Goal: Transaction & Acquisition: Purchase product/service

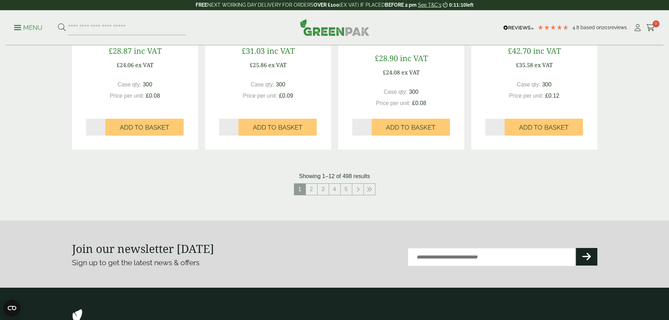
scroll to position [773, 0]
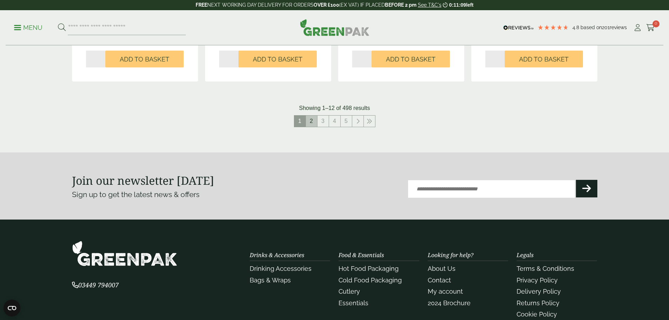
click at [314, 121] on link "2" at bounding box center [311, 121] width 11 height 11
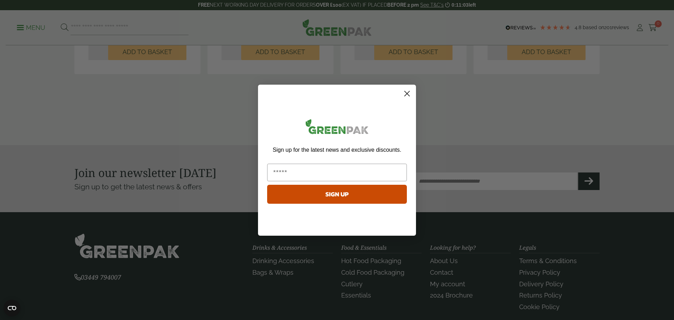
click at [402, 92] on circle "Close dialog" at bounding box center [407, 93] width 12 height 12
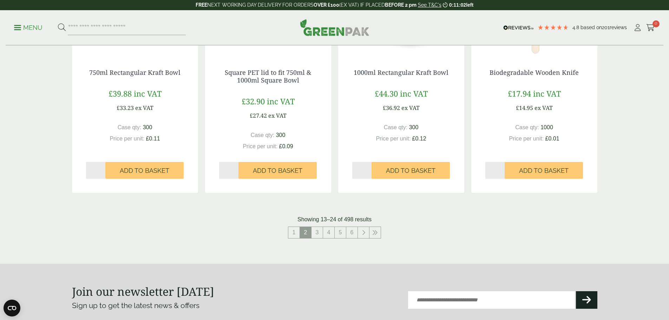
scroll to position [562, 0]
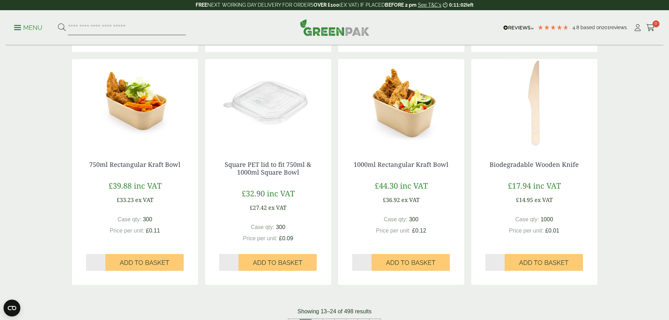
click at [126, 29] on input "search" at bounding box center [127, 27] width 118 height 15
type input "*****"
click at [58, 23] on button at bounding box center [62, 27] width 8 height 9
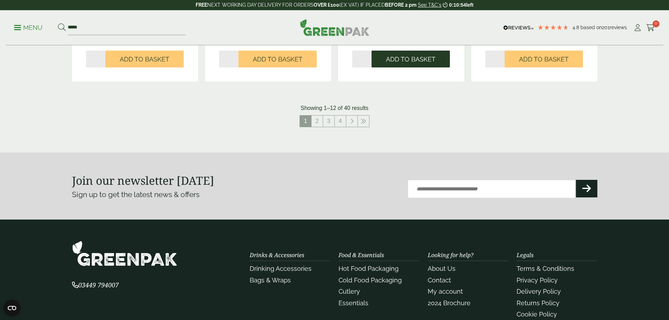
scroll to position [667, 0]
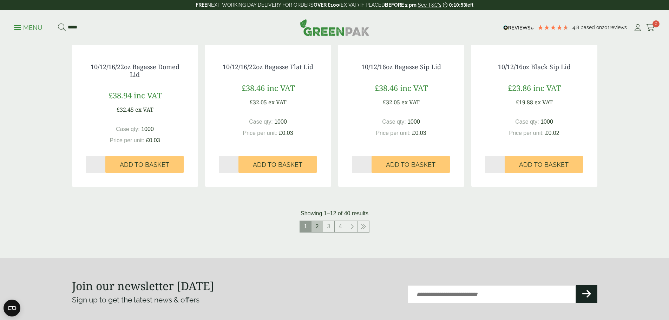
click at [317, 227] on link "2" at bounding box center [317, 226] width 11 height 11
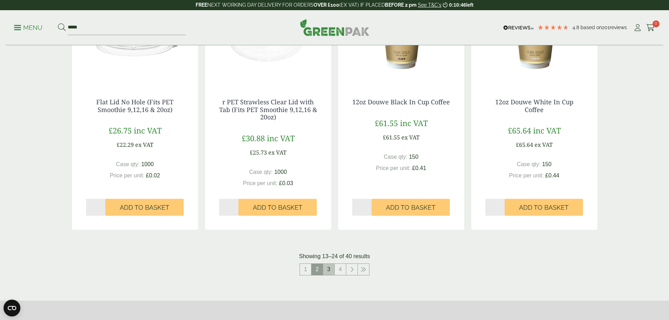
scroll to position [738, 0]
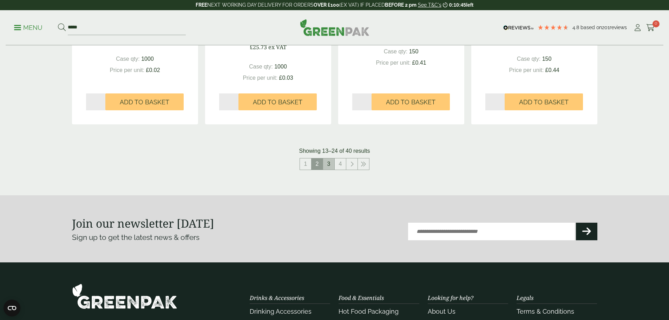
click at [325, 164] on link "3" at bounding box center [328, 163] width 11 height 11
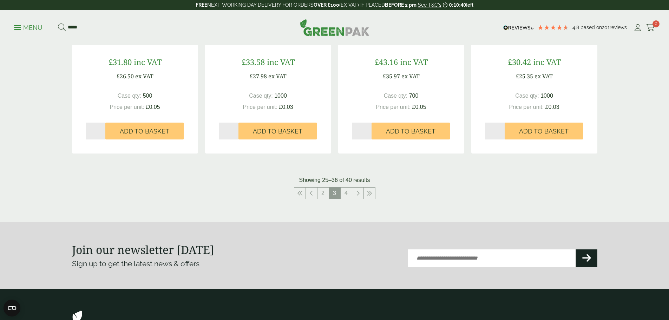
scroll to position [703, 0]
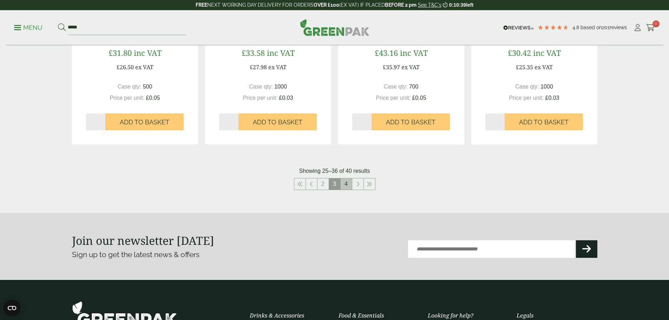
click at [345, 183] on link "4" at bounding box center [346, 183] width 11 height 11
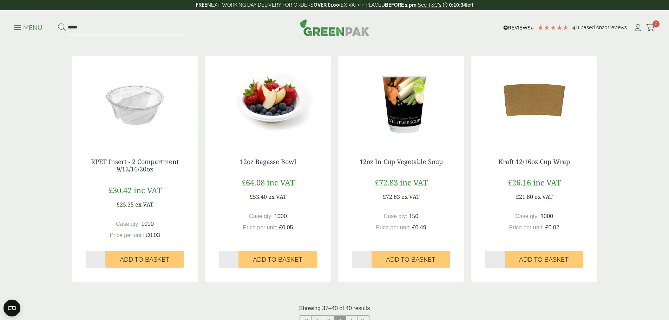
scroll to position [218, 0]
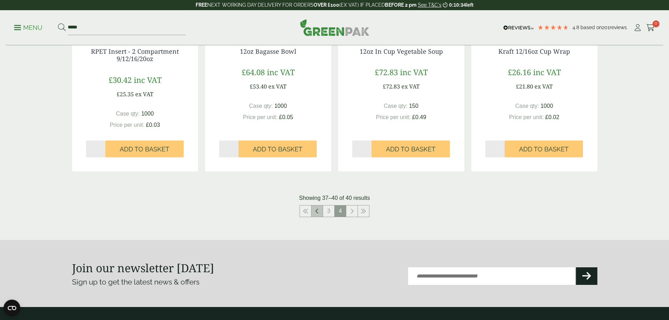
click at [314, 211] on link at bounding box center [317, 210] width 11 height 11
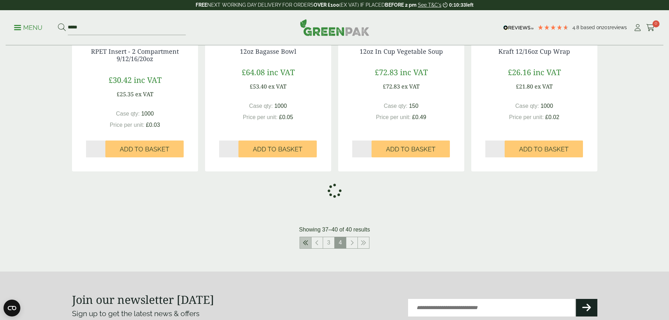
click at [305, 238] on link at bounding box center [305, 242] width 11 height 11
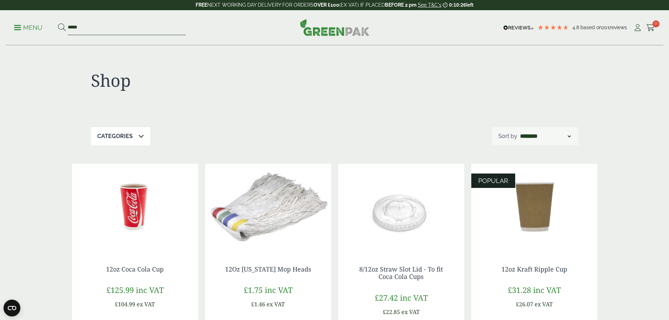
drag, startPoint x: 103, startPoint y: 28, endPoint x: 59, endPoint y: 22, distance: 44.3
click at [60, 22] on ul "Menu *****" at bounding box center [100, 27] width 172 height 15
click at [42, 25] on p "Menu" at bounding box center [28, 28] width 28 height 8
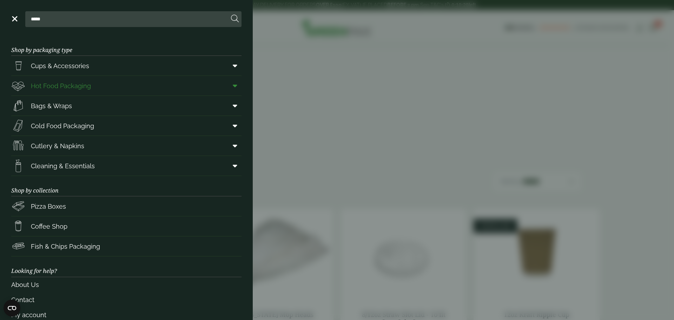
click at [103, 84] on link "Hot Food Packaging" at bounding box center [126, 86] width 230 height 20
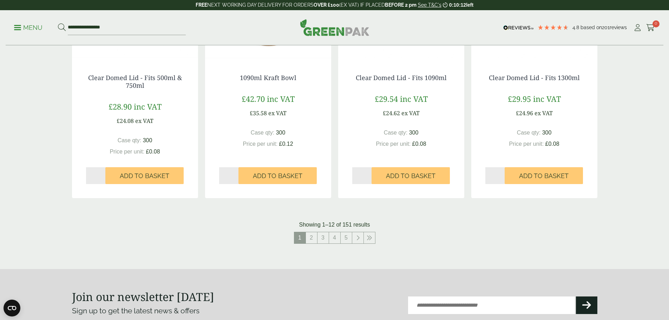
scroll to position [703, 0]
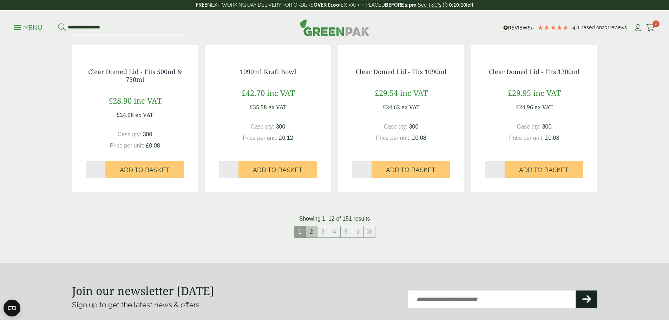
click at [312, 231] on link "2" at bounding box center [311, 231] width 11 height 11
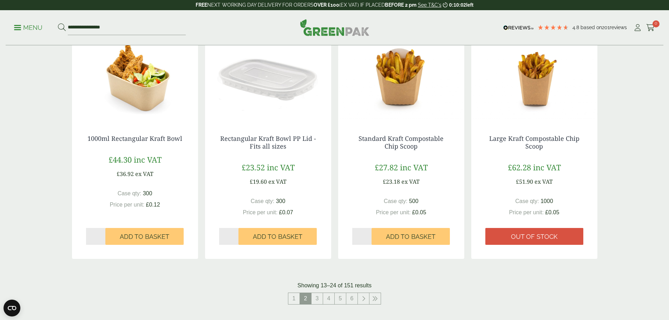
scroll to position [703, 0]
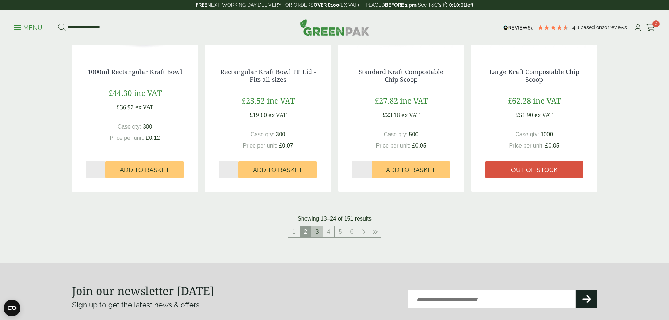
click at [322, 231] on link "3" at bounding box center [317, 231] width 11 height 11
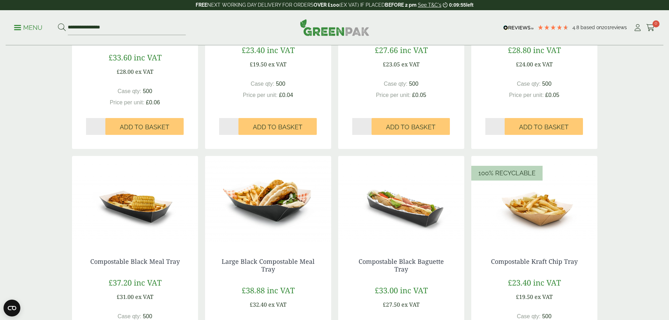
scroll to position [632, 0]
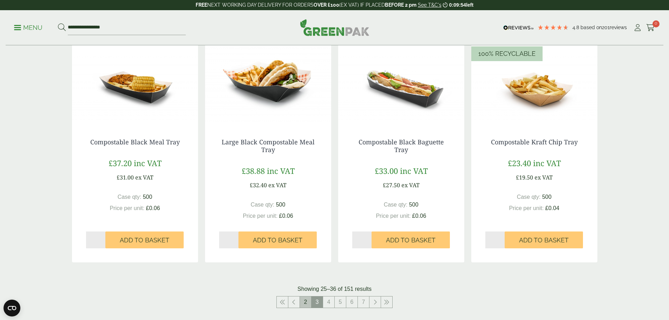
click at [306, 300] on link "2" at bounding box center [305, 301] width 11 height 11
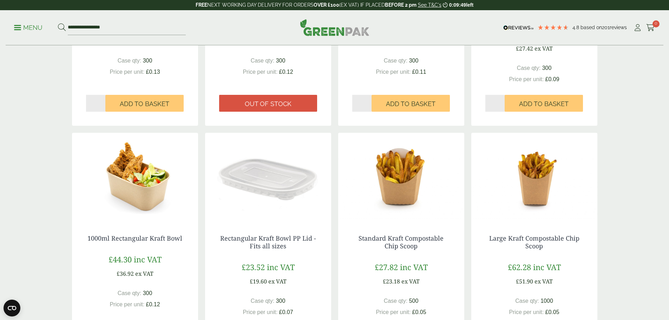
scroll to position [632, 0]
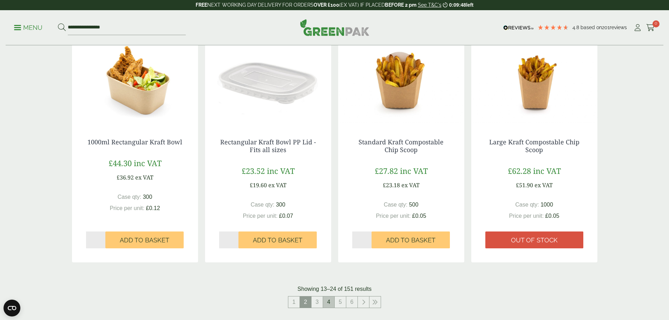
click at [326, 303] on link "4" at bounding box center [328, 301] width 11 height 11
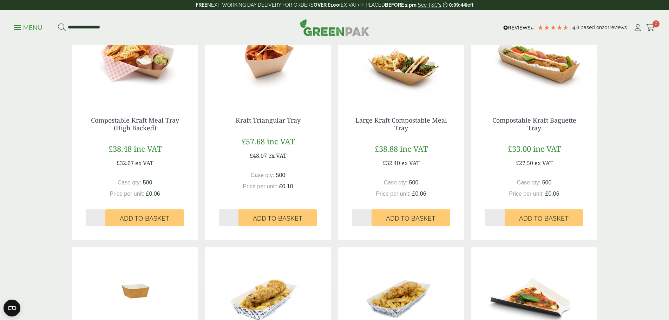
scroll to position [632, 0]
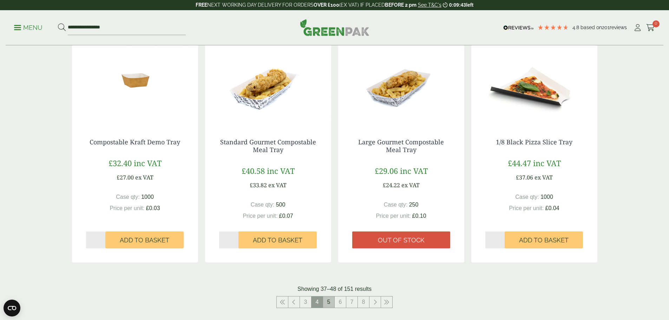
click at [330, 307] on link "5" at bounding box center [328, 301] width 11 height 11
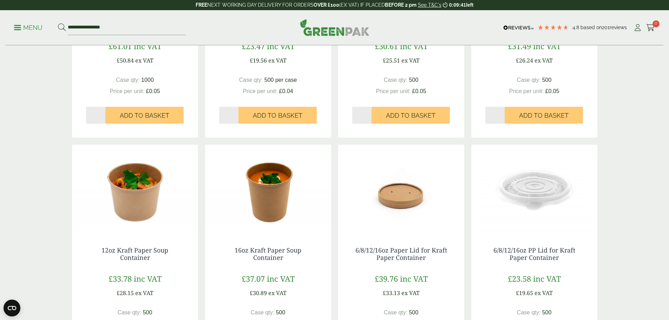
scroll to position [281, 0]
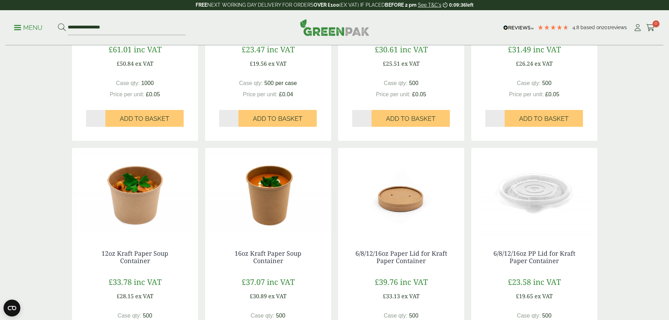
click at [144, 208] on img at bounding box center [135, 192] width 126 height 88
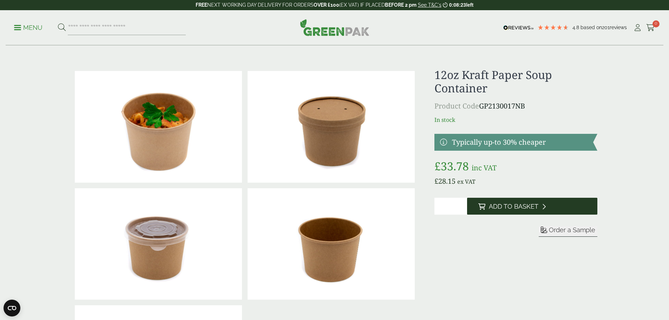
click at [517, 202] on button "Add to Basket" at bounding box center [532, 206] width 130 height 17
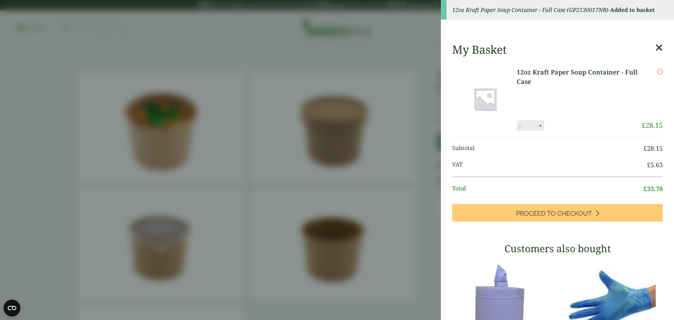
click at [191, 94] on aside "12oz Kraft Paper Soup Container - Full Case (GP2130017NB) - Added to basket My …" at bounding box center [337, 160] width 674 height 320
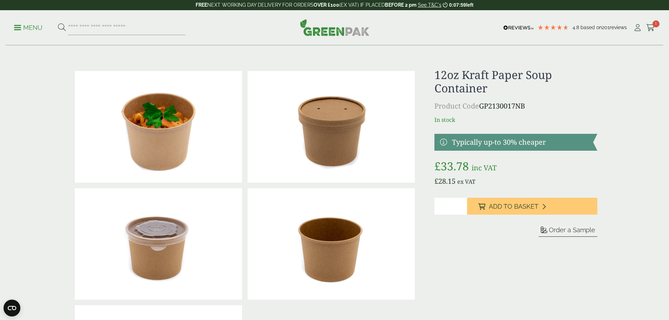
click at [464, 141] on link at bounding box center [515, 142] width 163 height 17
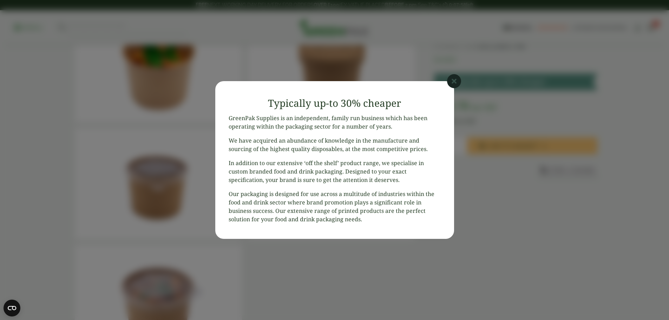
scroll to position [70, 0]
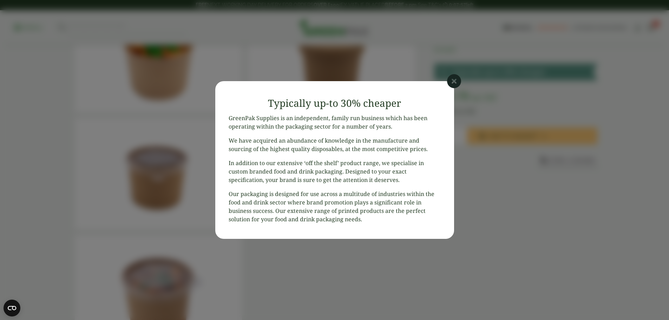
click at [453, 80] on icon at bounding box center [454, 81] width 14 height 14
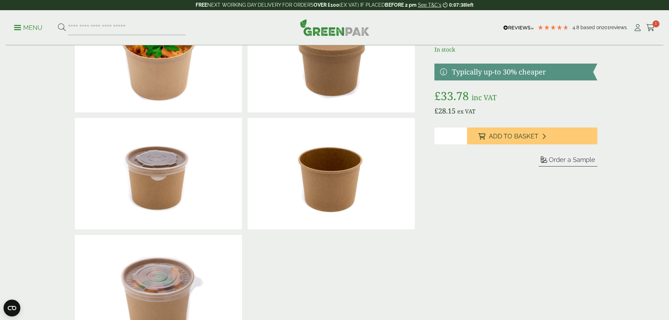
scroll to position [0, 0]
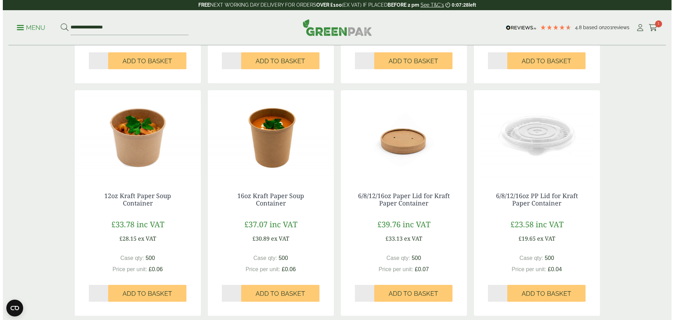
scroll to position [351, 0]
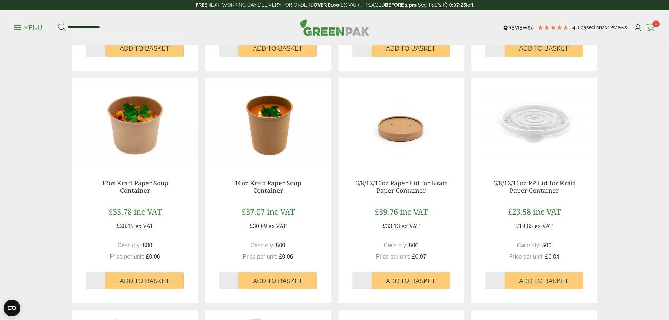
click at [650, 27] on icon at bounding box center [650, 27] width 9 height 7
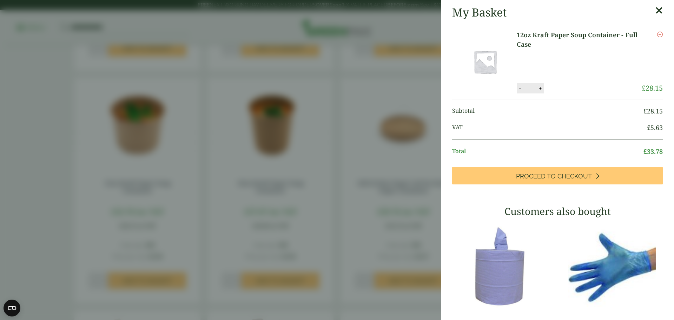
click at [617, 123] on span "VAT" at bounding box center [549, 127] width 195 height 9
click at [523, 49] on link "12oz Kraft Paper Soup Container - Full Case" at bounding box center [579, 39] width 125 height 19
click at [530, 33] on link "12oz Kraft Paper Soup Container - Full Case" at bounding box center [579, 39] width 125 height 19
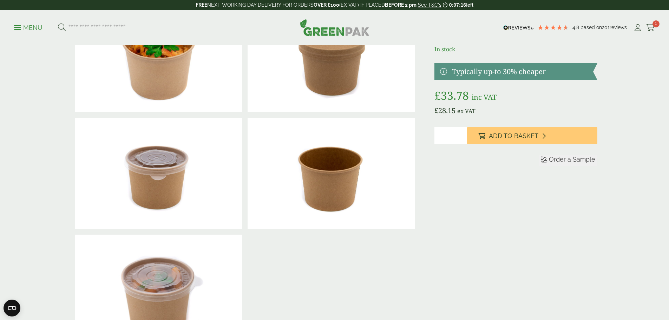
scroll to position [70, 0]
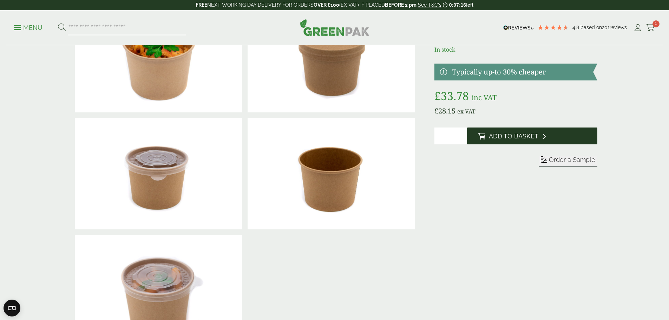
click at [518, 134] on span "Add to Basket" at bounding box center [514, 136] width 50 height 8
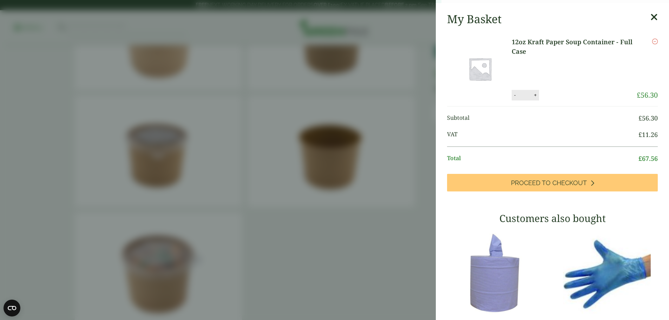
scroll to position [105, 0]
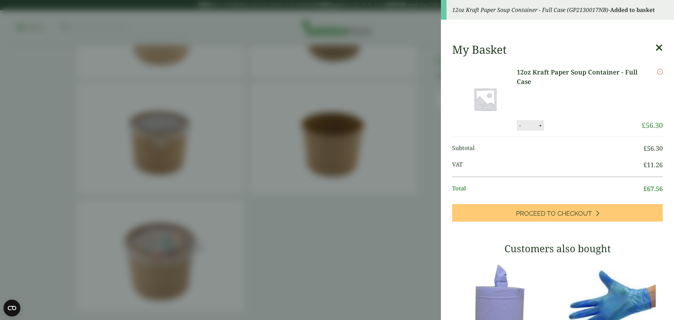
click at [656, 46] on icon at bounding box center [659, 48] width 7 height 10
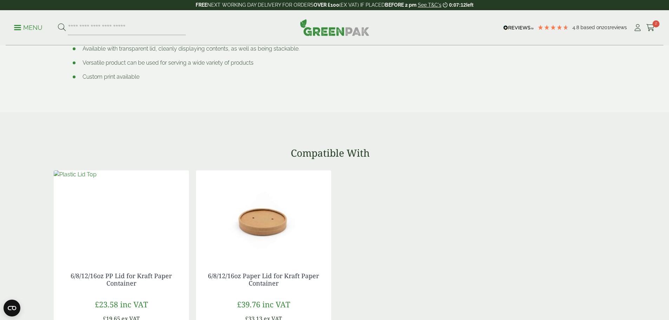
scroll to position [632, 0]
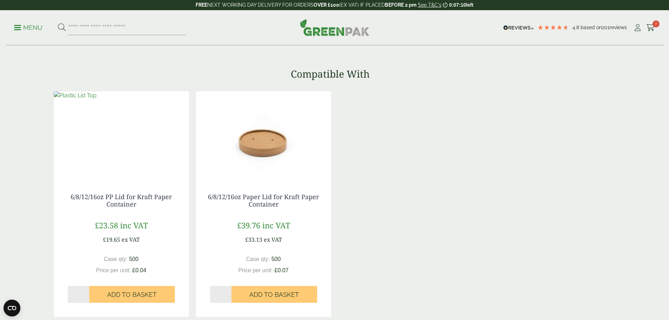
click at [97, 100] on img at bounding box center [75, 95] width 43 height 8
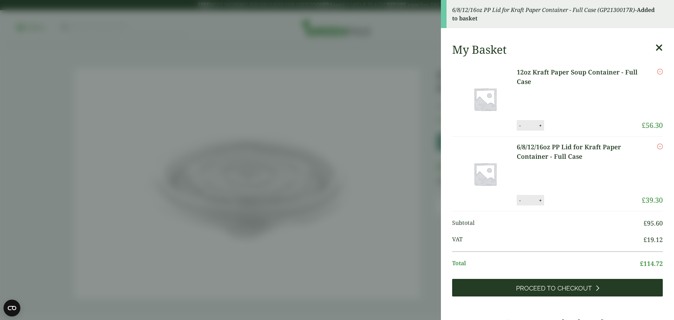
click at [556, 291] on span "Proceed to Checkout" at bounding box center [554, 289] width 76 height 8
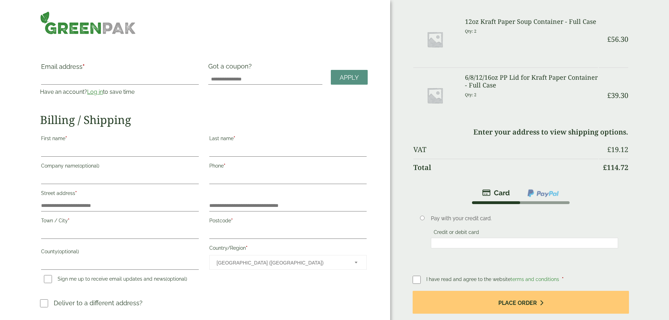
click at [113, 145] on input "First name *" at bounding box center [119, 150] width 157 height 11
click at [114, 74] on input "Email address *" at bounding box center [119, 78] width 157 height 11
type input "**********"
type input "********"
type input "****"
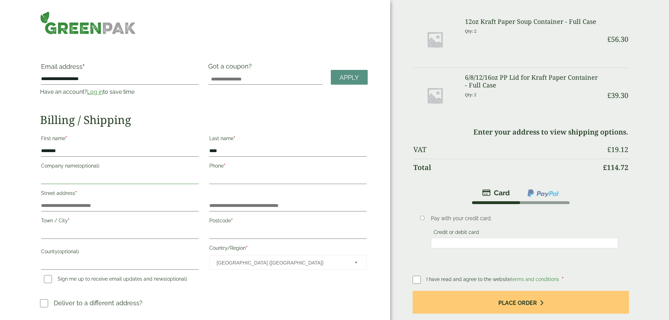
type input "**********"
type input "*******"
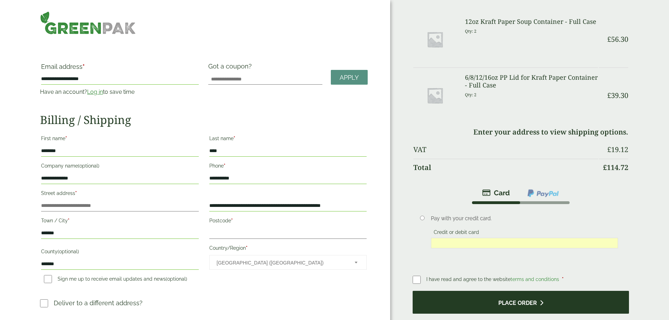
click at [514, 291] on button "Place order" at bounding box center [521, 302] width 216 height 23
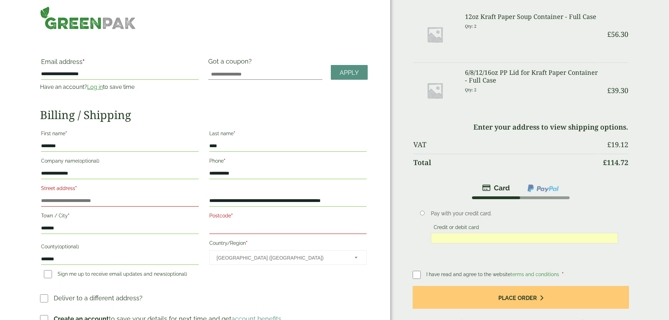
scroll to position [70, 0]
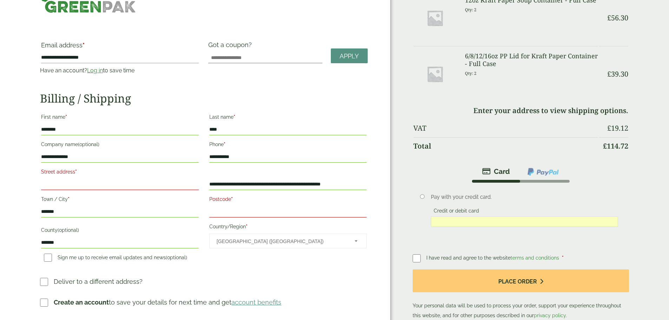
click at [113, 179] on input "Street address *" at bounding box center [119, 184] width 157 height 11
drag, startPoint x: 231, startPoint y: 181, endPoint x: 398, endPoint y: 181, distance: 166.5
click at [398, 181] on div "**********" at bounding box center [334, 164] width 669 height 370
click at [360, 183] on input "**********" at bounding box center [287, 184] width 157 height 11
drag, startPoint x: 364, startPoint y: 183, endPoint x: 218, endPoint y: 177, distance: 145.9
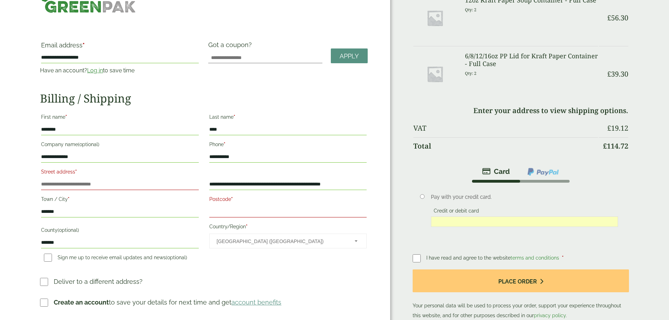
click at [218, 177] on div "**********" at bounding box center [204, 188] width 336 height 155
type input "**********"
click at [248, 215] on p "Postcode *" at bounding box center [287, 205] width 159 height 25
click at [247, 213] on input "Postcode *" at bounding box center [287, 211] width 157 height 11
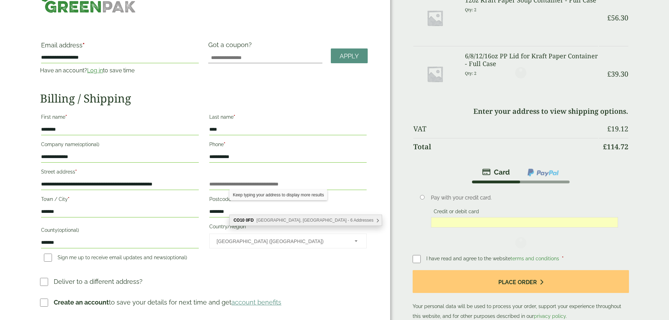
click at [261, 223] on div "CO10 0FD Bull Lane Industrial Estate, Sudbury - 6 Addresses" at bounding box center [306, 220] width 152 height 11
type input "********"
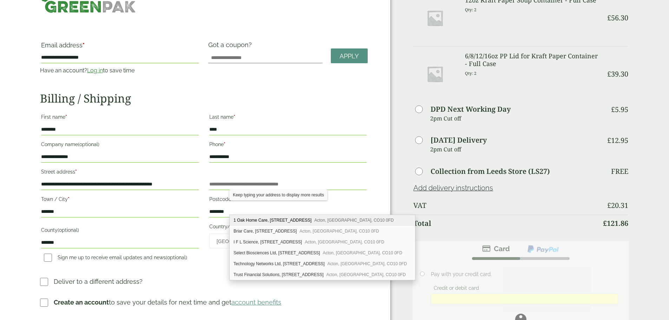
click at [261, 223] on div "1 Oak Home Care, Unit 1, Woodview, Bull Lane Industrial Estate Bull Lane Acton,…" at bounding box center [322, 220] width 185 height 11
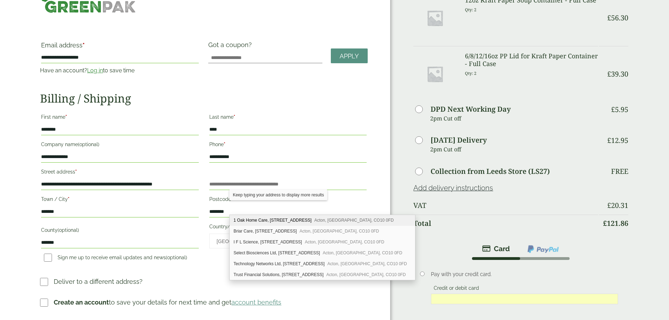
type input "**********"
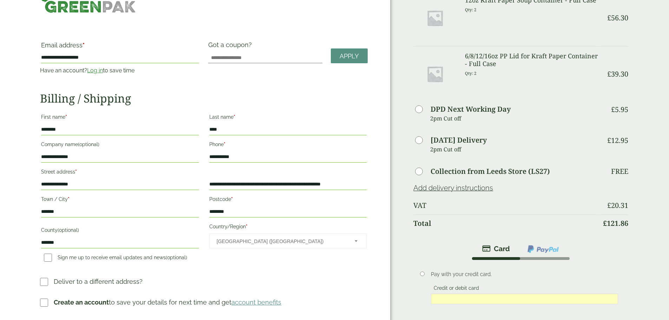
click at [349, 206] on input "********" at bounding box center [287, 211] width 157 height 11
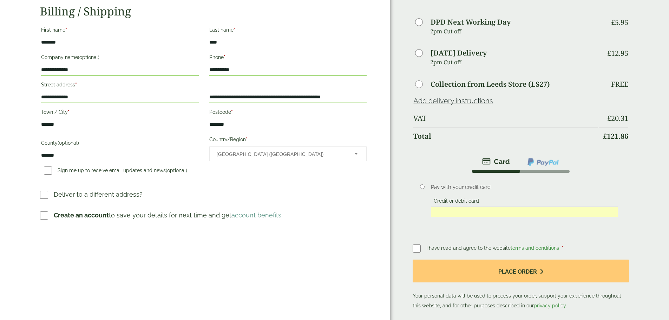
scroll to position [176, 0]
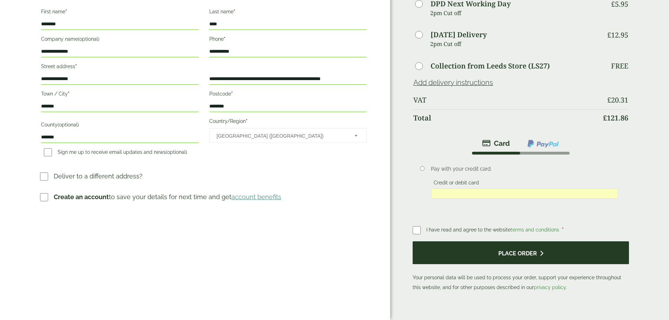
click at [501, 241] on button "Place order" at bounding box center [521, 252] width 216 height 23
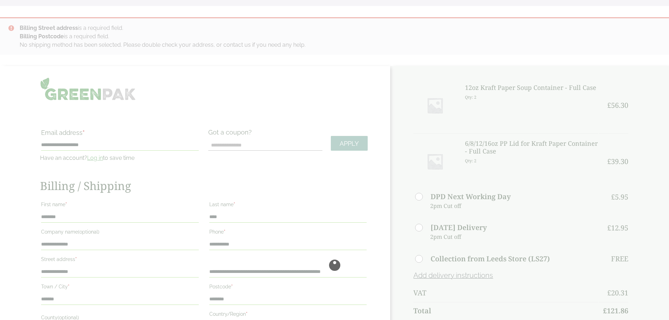
scroll to position [0, 0]
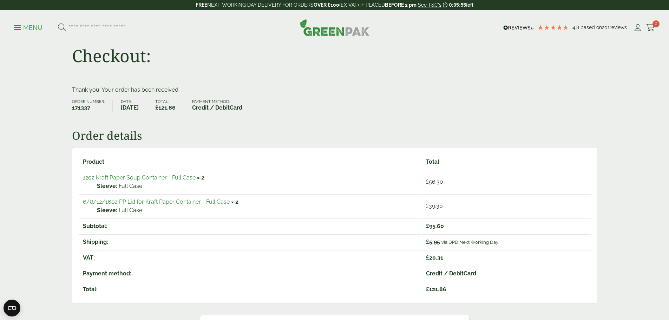
scroll to position [35, 0]
